Goal: Find specific page/section

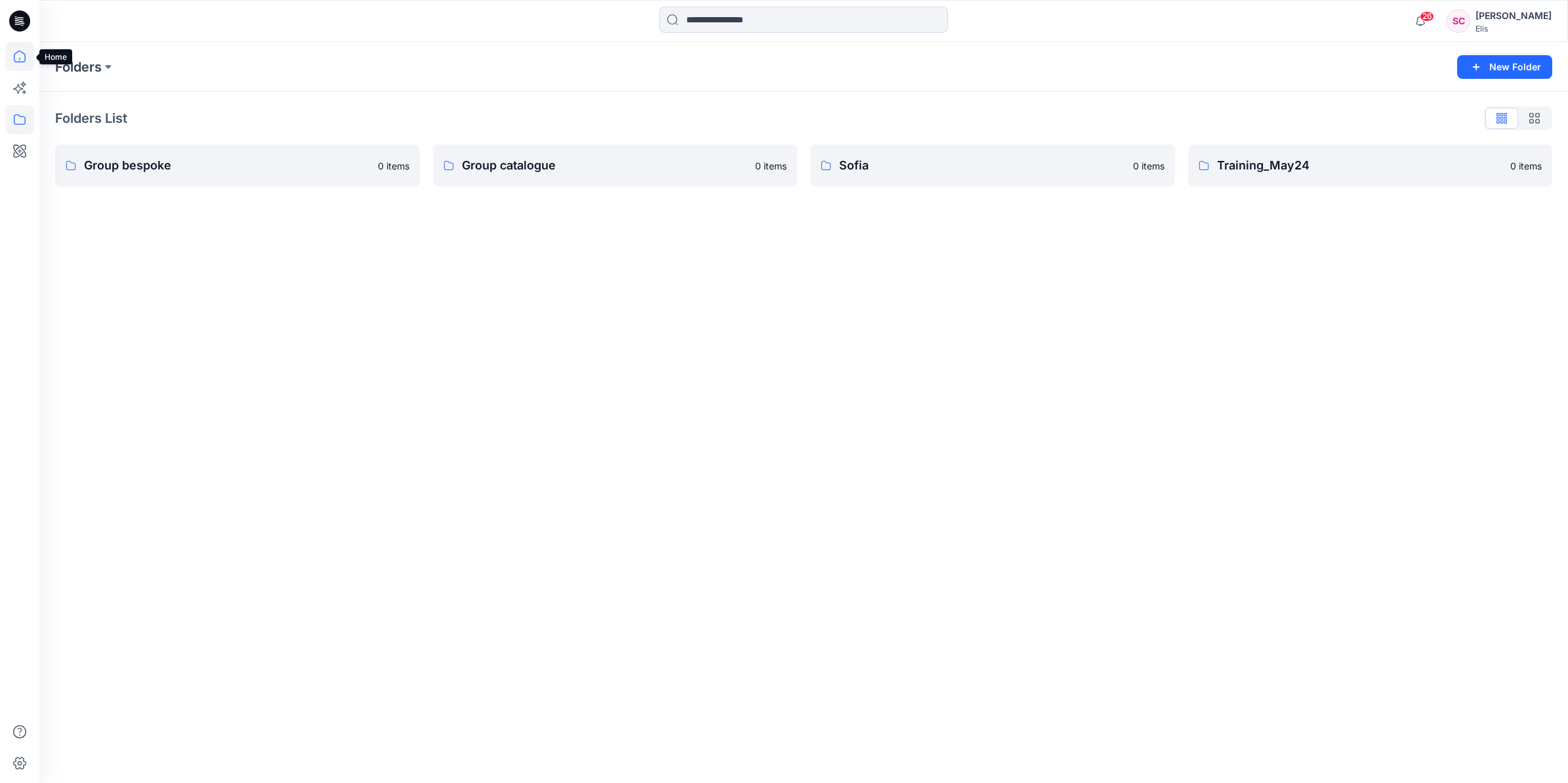
click at [22, 54] on icon at bounding box center [19, 57] width 29 height 29
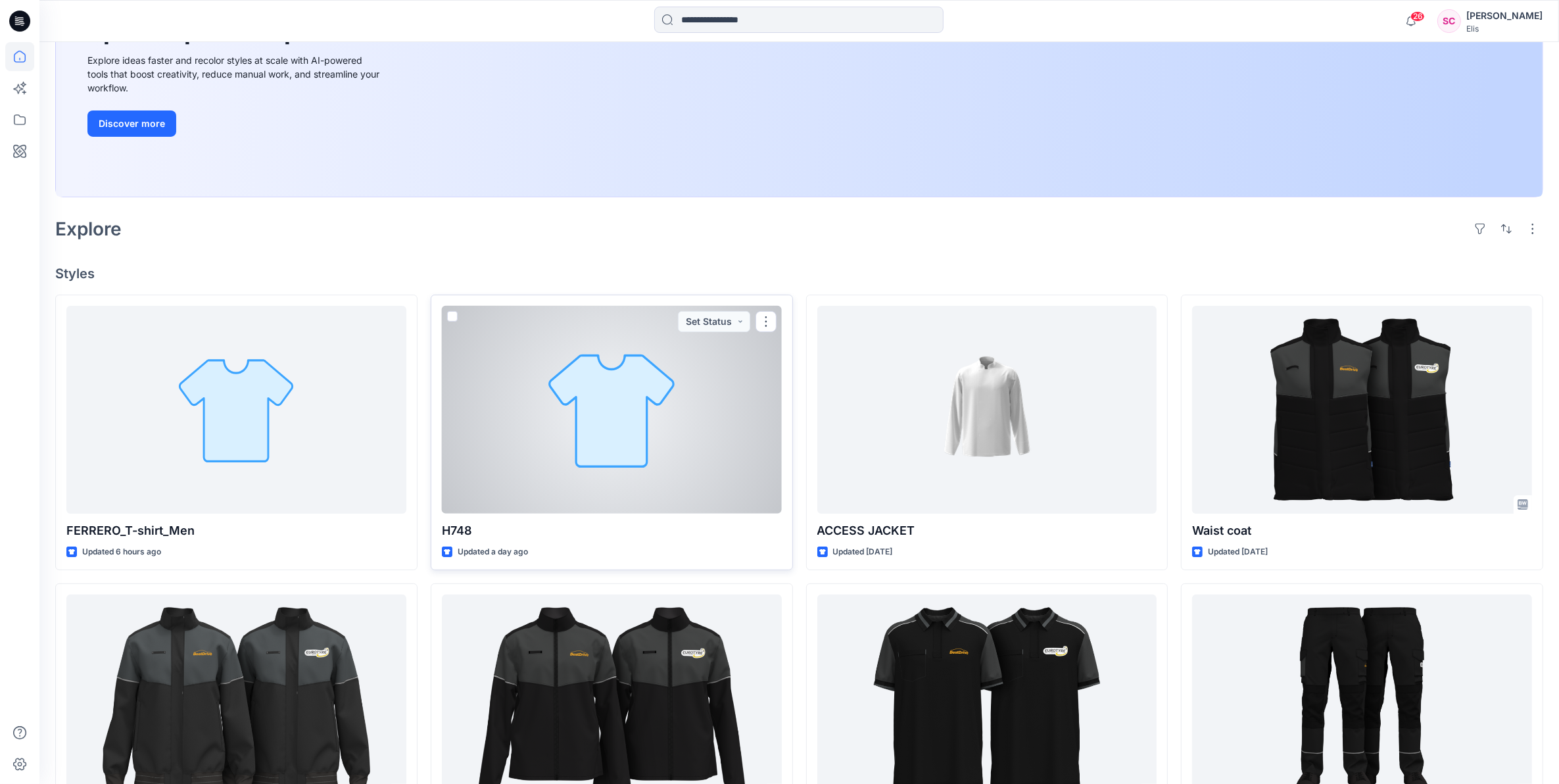
scroll to position [247, 0]
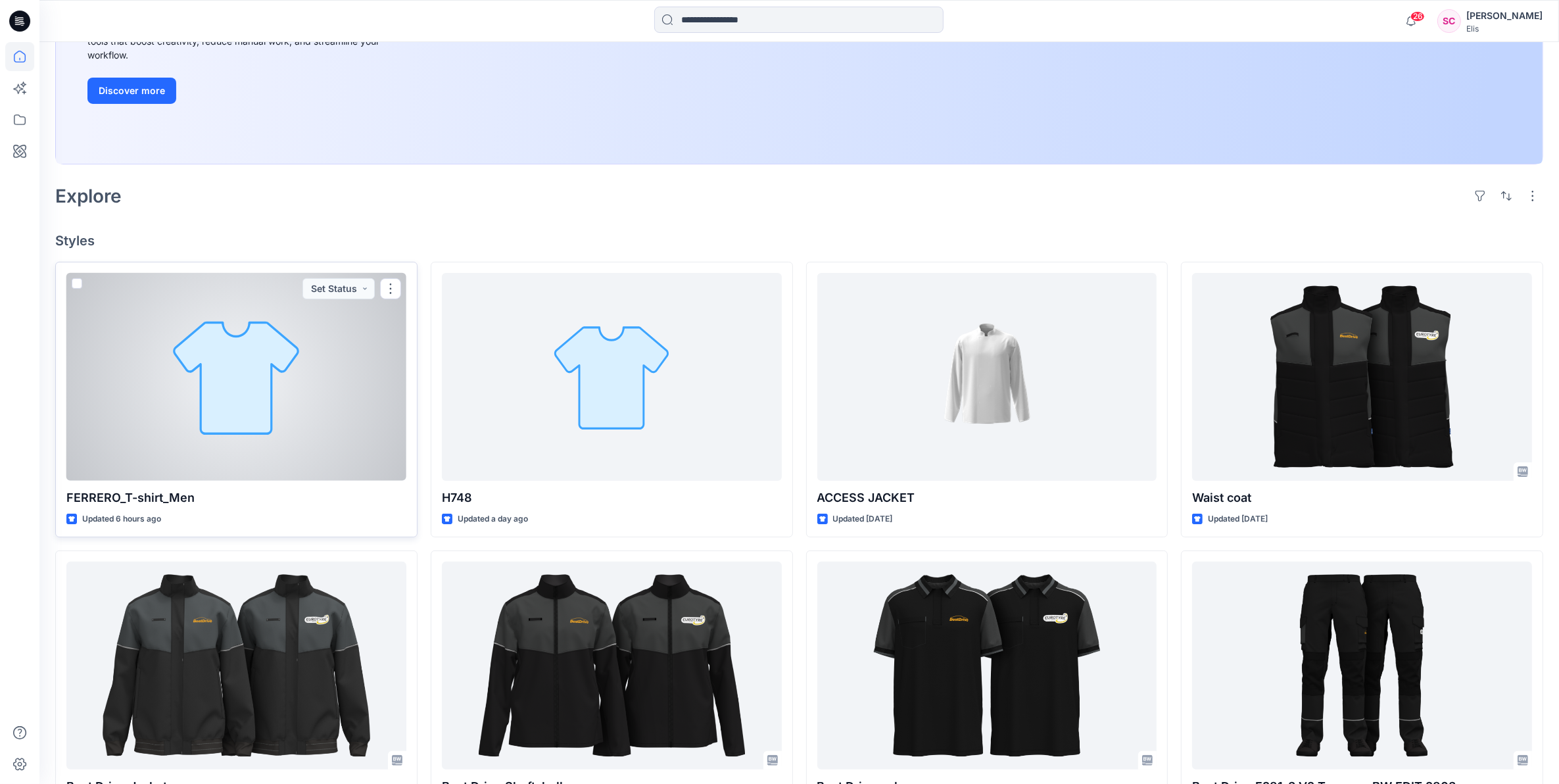
click at [195, 422] on div at bounding box center [236, 377] width 340 height 208
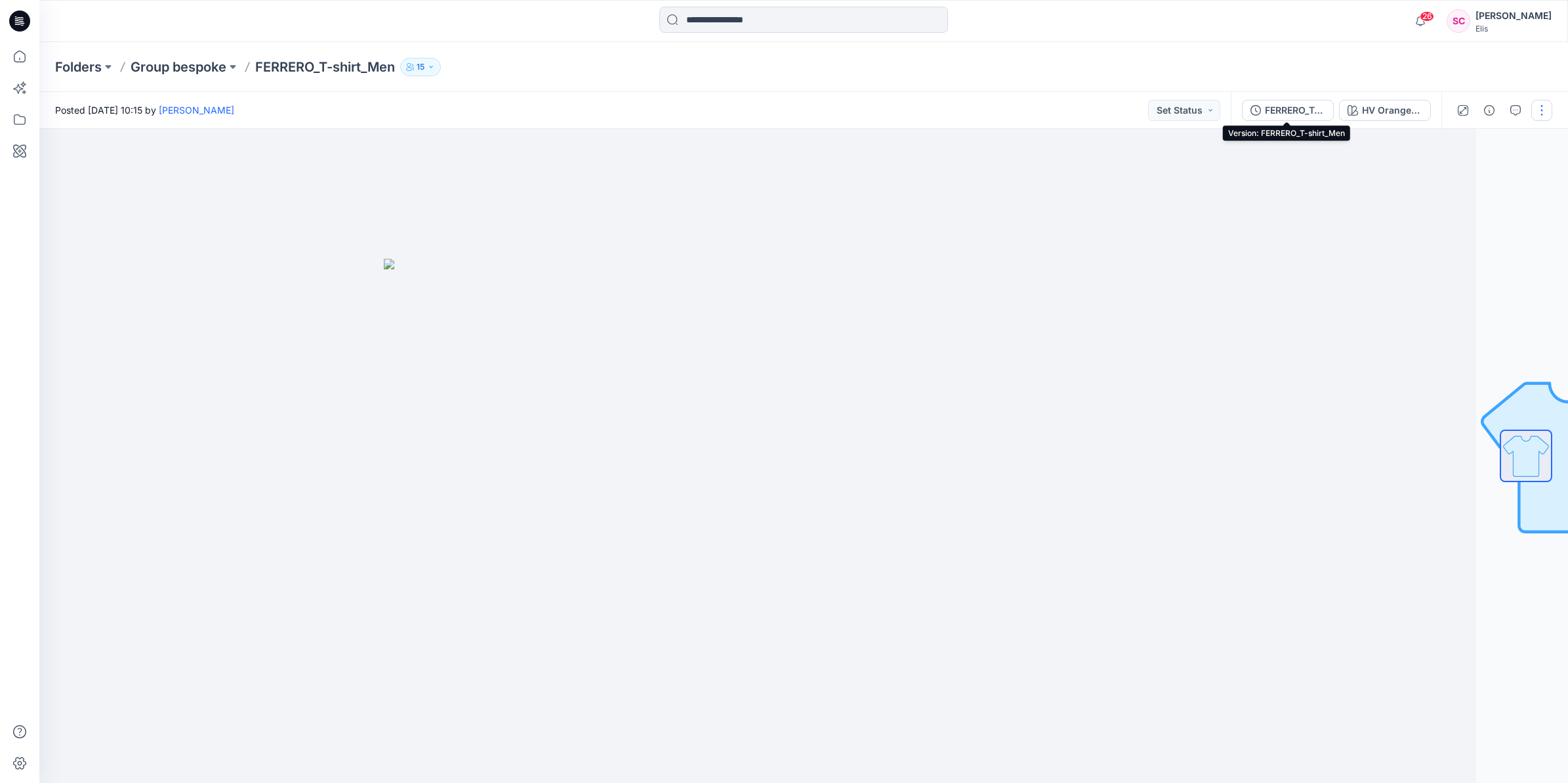
click at [1279, 107] on div "FERRERO_T-shirt_Men" at bounding box center [1295, 109] width 60 height 14
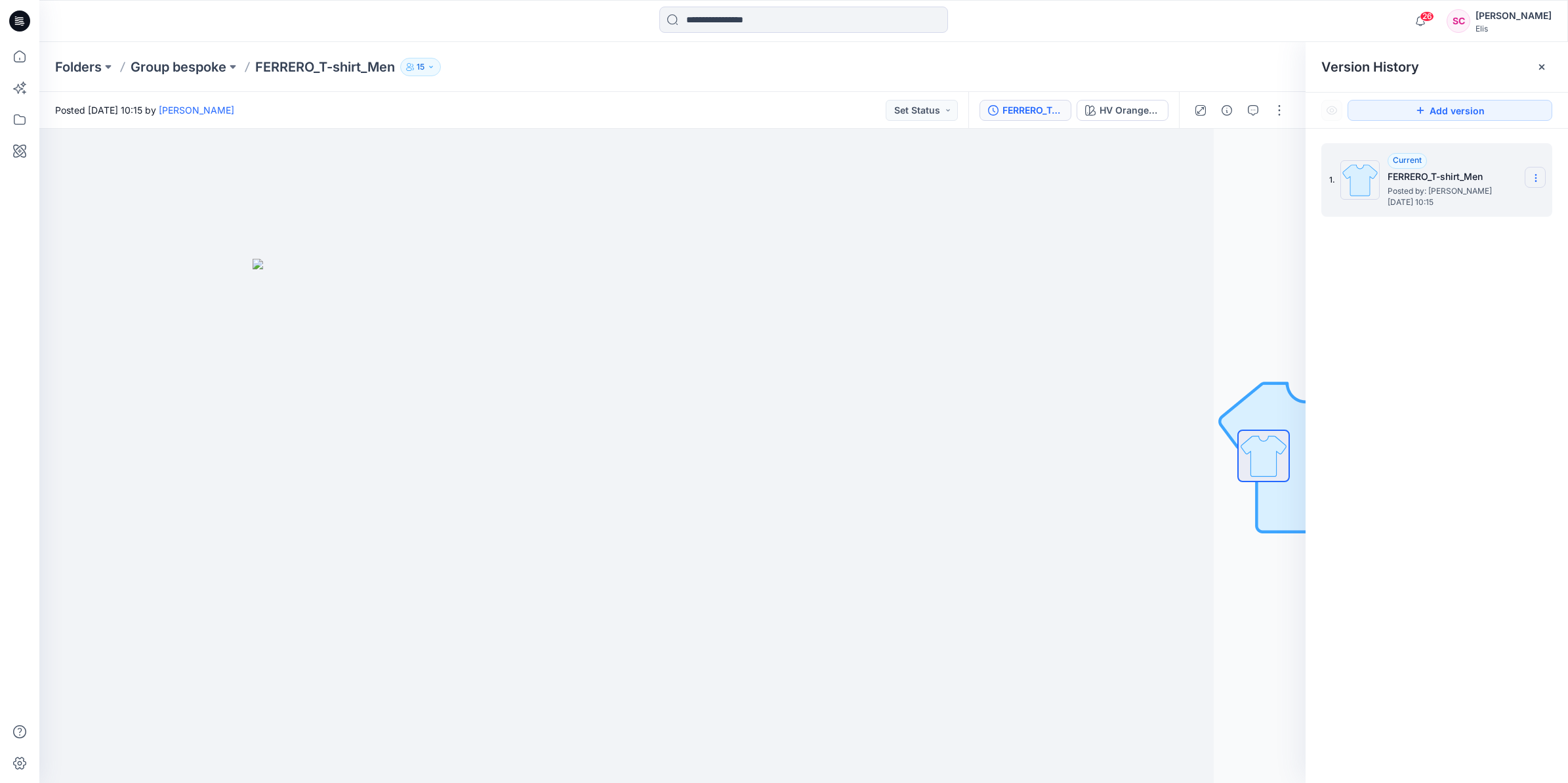
click at [1533, 174] on icon at bounding box center [1535, 178] width 11 height 11
click at [1466, 373] on div "1. Current FERRERO_T-shirt_Men Posted by: [PERSON_NAME] [DATE] 10:15" at bounding box center [1438, 464] width 263 height 673
click at [577, 104] on div "Posted [DATE] 10:15 by [PERSON_NAME] Set Status" at bounding box center [503, 110] width 929 height 36
